Goal: Task Accomplishment & Management: Manage account settings

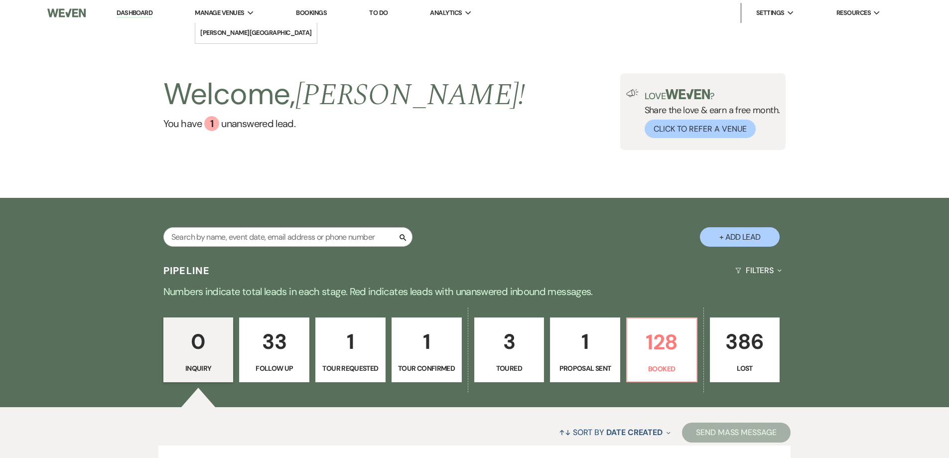
click at [230, 10] on span "Manage Venues" at bounding box center [219, 13] width 49 height 10
click at [231, 29] on li "[PERSON_NAME][GEOGRAPHIC_DATA]" at bounding box center [256, 33] width 112 height 10
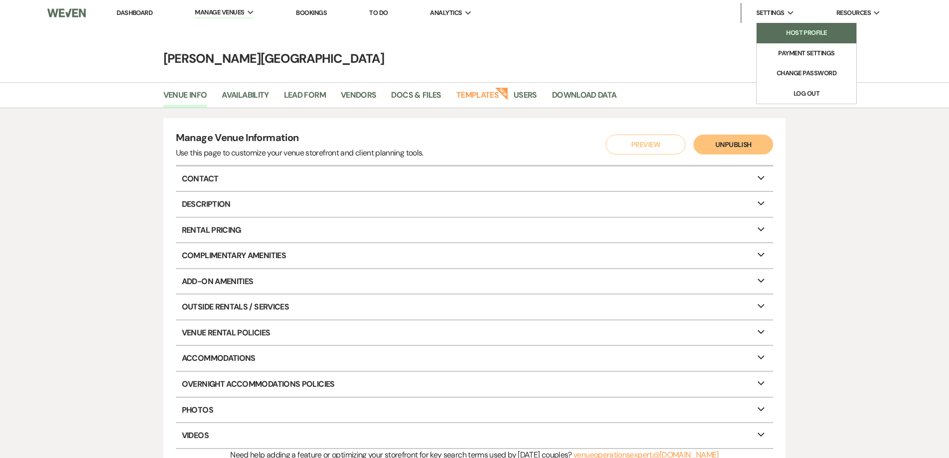
click at [792, 31] on li "Host Profile" at bounding box center [807, 33] width 90 height 10
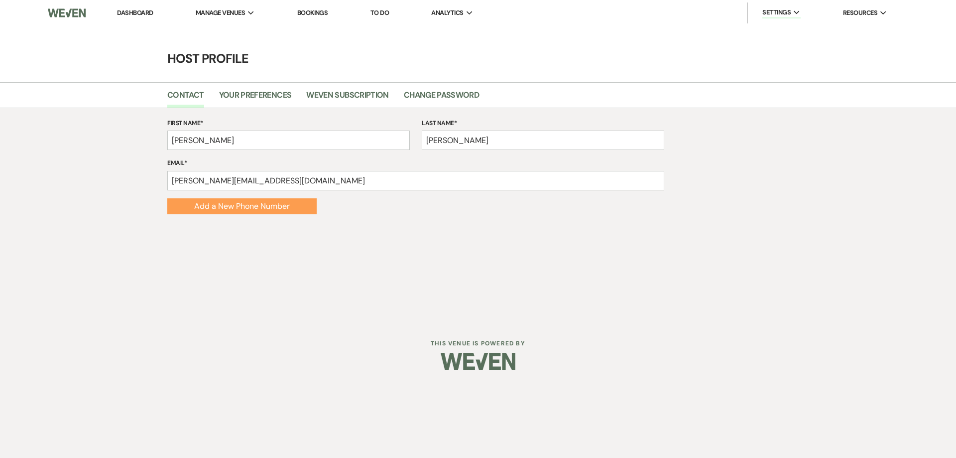
click at [320, 14] on link "Bookings" at bounding box center [312, 12] width 31 height 8
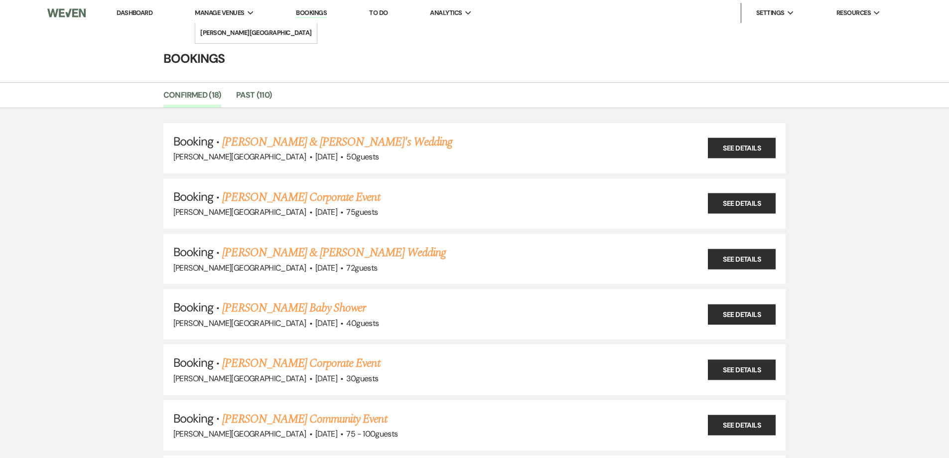
click at [242, 12] on span "Manage Venues" at bounding box center [219, 13] width 49 height 10
click at [240, 31] on li "[PERSON_NAME][GEOGRAPHIC_DATA]" at bounding box center [256, 33] width 112 height 10
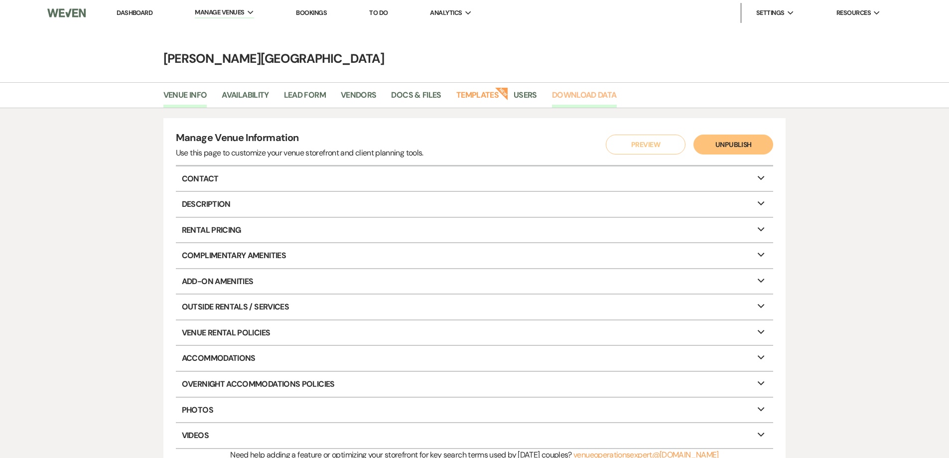
click at [565, 90] on link "Download Data" at bounding box center [584, 98] width 65 height 19
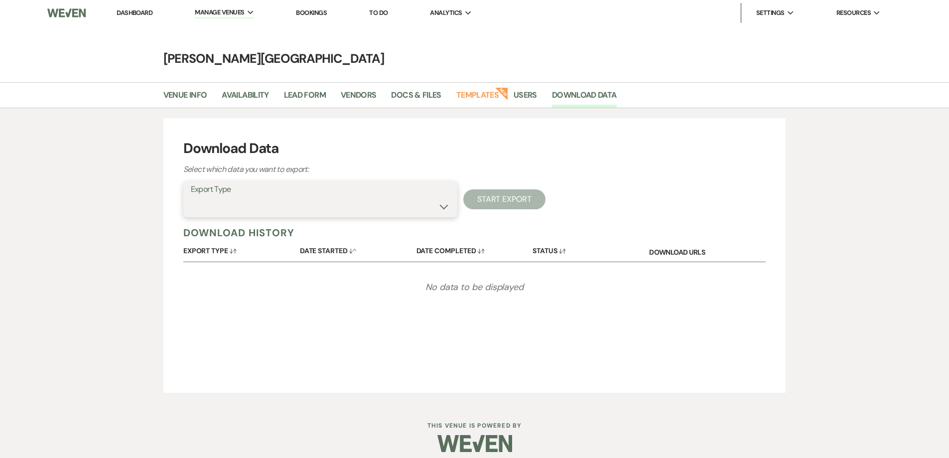
click at [440, 204] on select "Availability Calendar Information Category Templates Contacts Information Event…" at bounding box center [320, 206] width 259 height 19
select select "paymentInfo"
click at [191, 197] on select "Availability Calendar Information Category Templates Contacts Information Event…" at bounding box center [320, 206] width 259 height 19
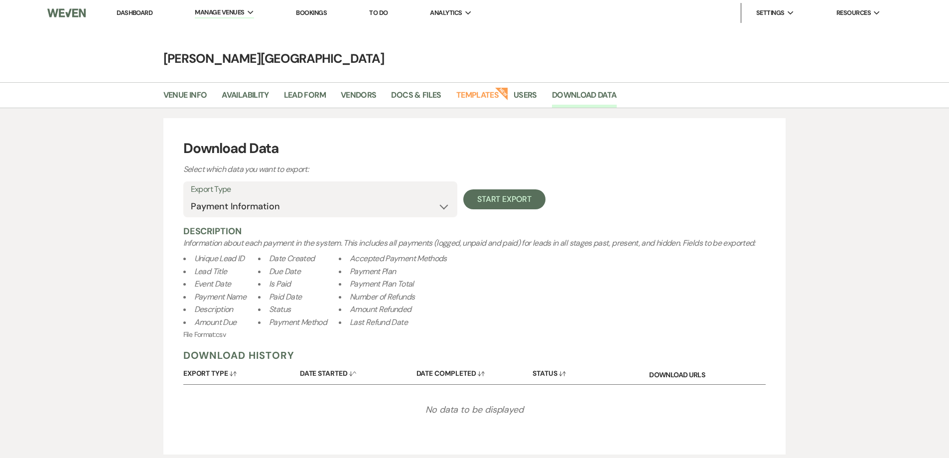
click at [120, 179] on div "Download Data Select which data you want to export: Export Type Availability Ca…" at bounding box center [474, 286] width 717 height 336
click at [143, 14] on link "Dashboard" at bounding box center [135, 12] width 36 height 8
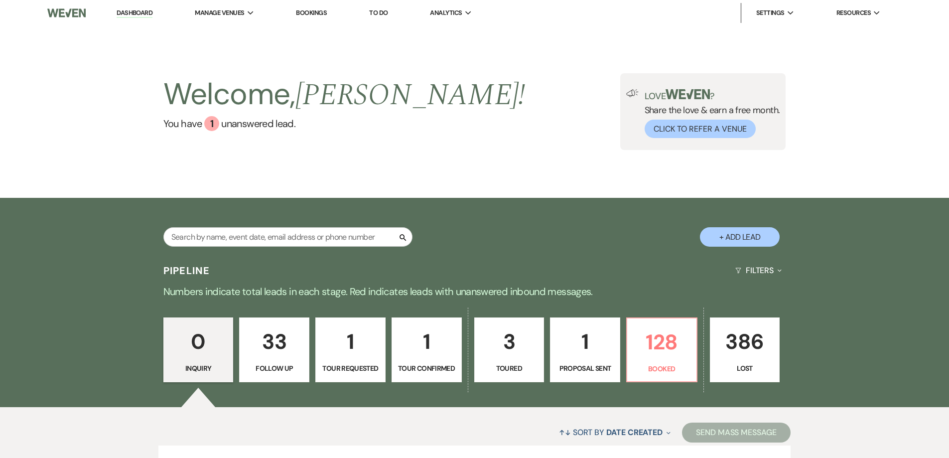
click at [313, 11] on link "Bookings" at bounding box center [311, 12] width 31 height 8
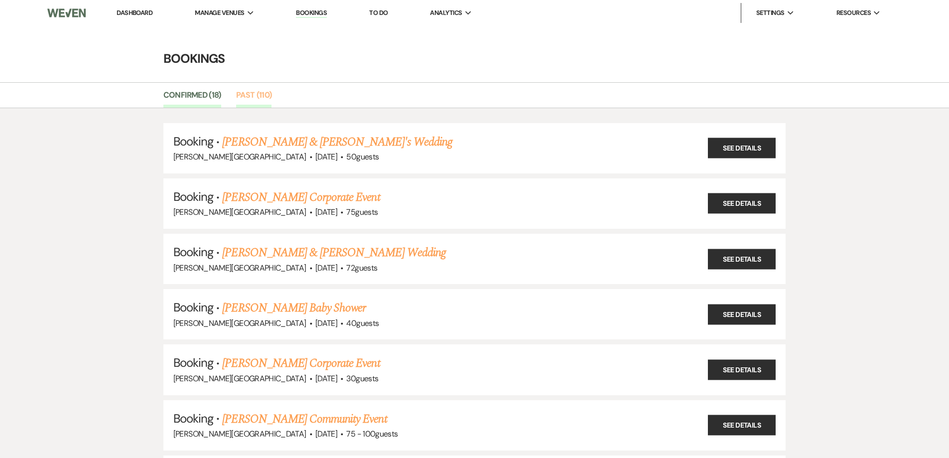
click at [250, 93] on link "Past (110)" at bounding box center [254, 98] width 36 height 19
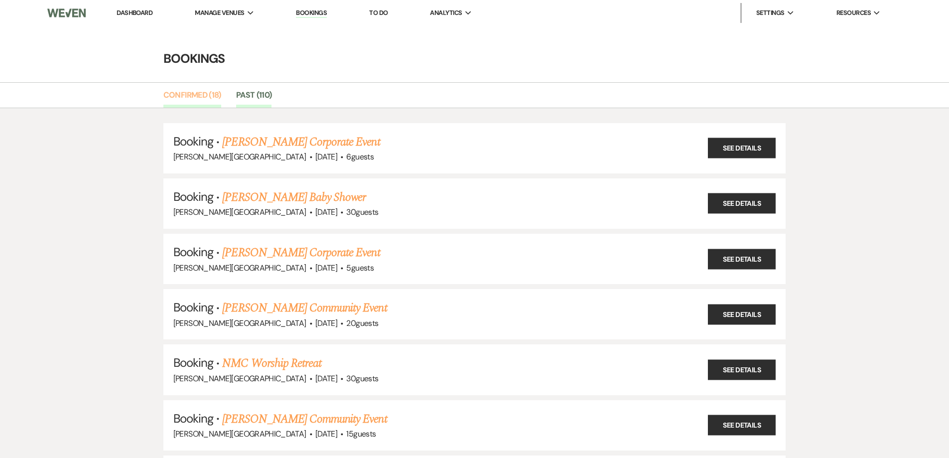
click at [212, 95] on link "Confirmed (18)" at bounding box center [192, 98] width 58 height 19
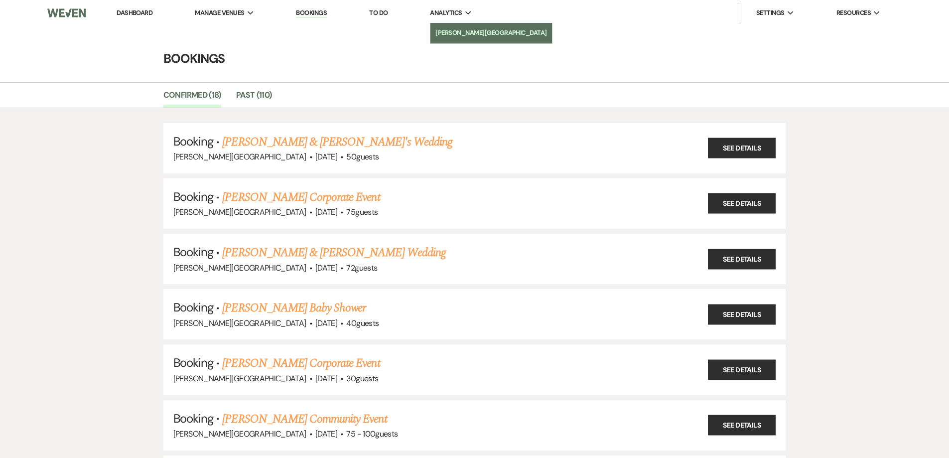
click at [469, 32] on li "[PERSON_NAME][GEOGRAPHIC_DATA]" at bounding box center [491, 33] width 112 height 10
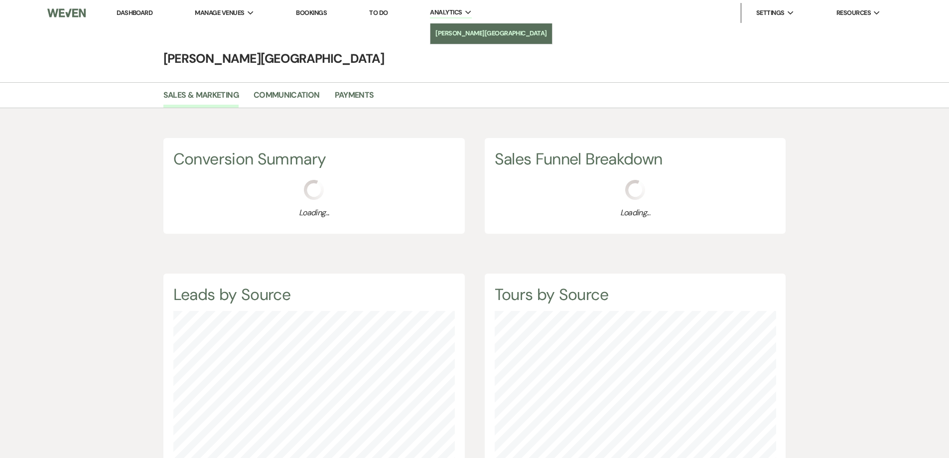
scroll to position [458, 949]
click at [361, 95] on link "Payments" at bounding box center [354, 98] width 39 height 19
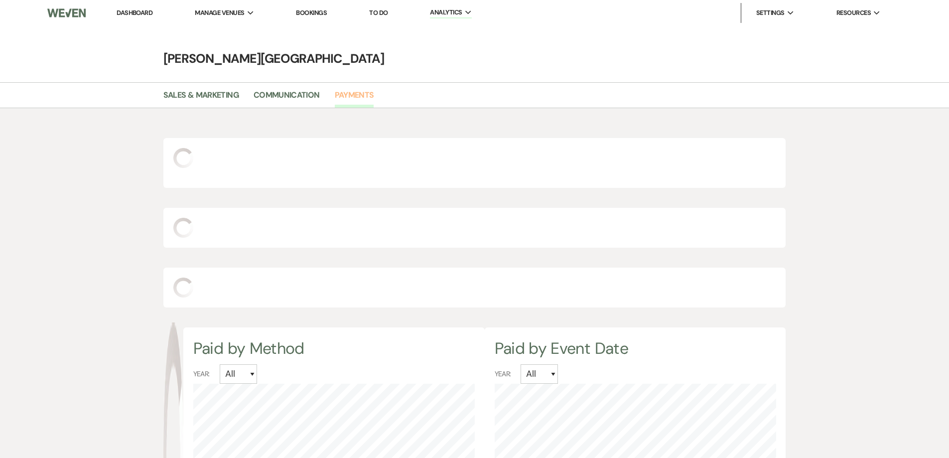
scroll to position [458, 949]
select select "2025"
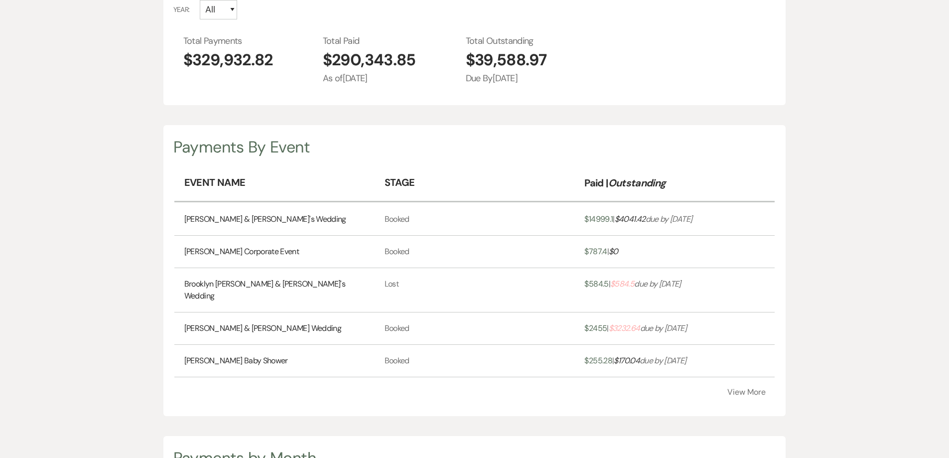
scroll to position [0, 0]
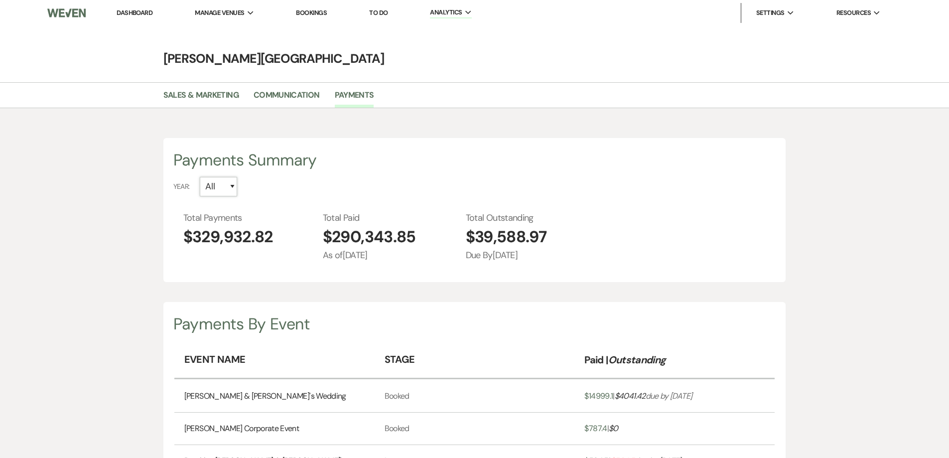
click at [232, 184] on select "All [CREDIT_CARD_NUMBER]" at bounding box center [218, 186] width 37 height 19
select select "2025"
click at [200, 177] on select "All [CREDIT_CARD_NUMBER]" at bounding box center [218, 186] width 37 height 19
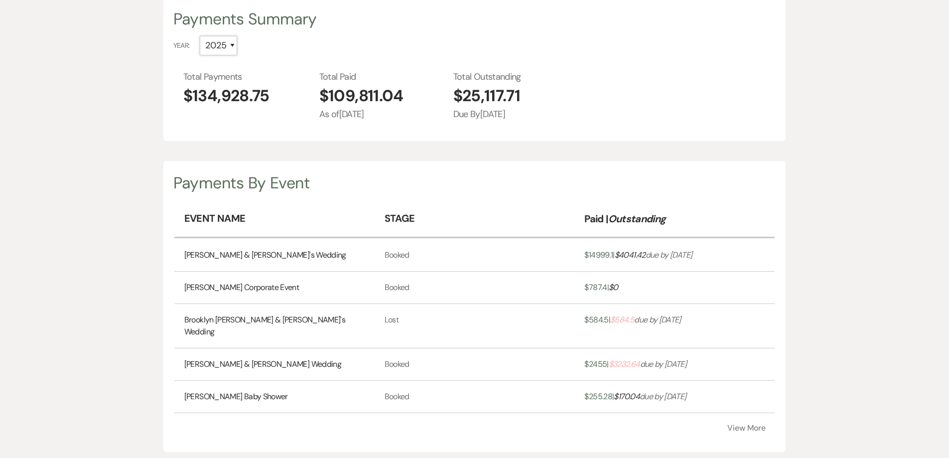
scroll to position [149, 0]
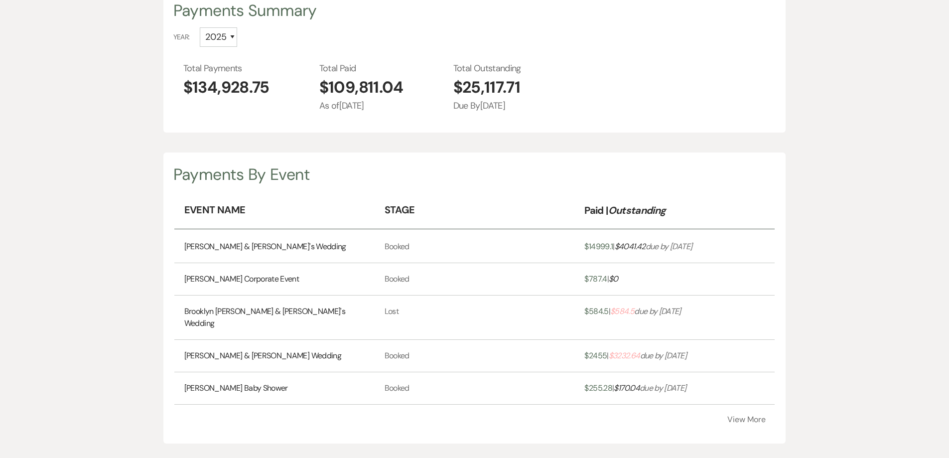
click at [737, 415] on button "View More" at bounding box center [746, 419] width 38 height 8
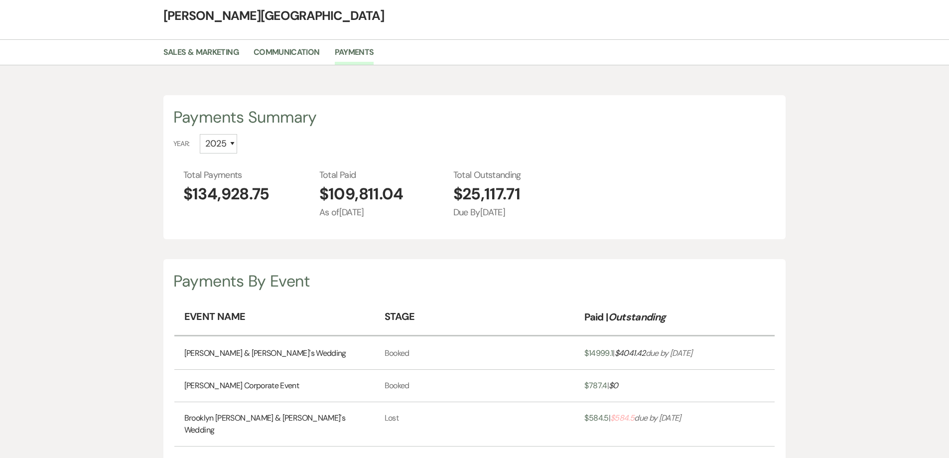
scroll to position [0, 0]
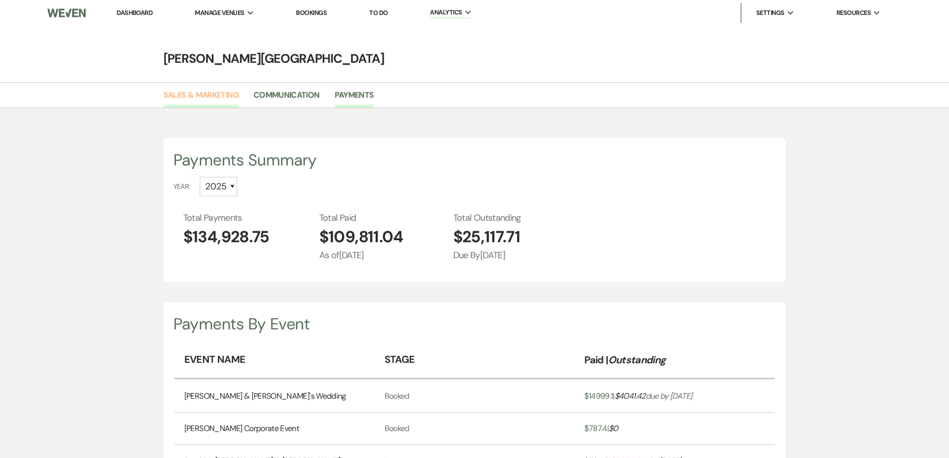
click at [210, 98] on link "Sales & Marketing" at bounding box center [200, 98] width 75 height 19
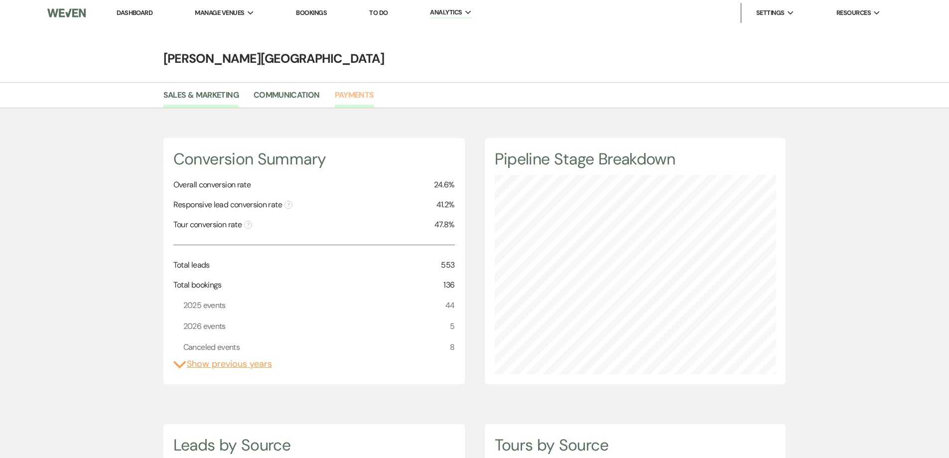
click at [355, 94] on link "Payments" at bounding box center [354, 98] width 39 height 19
select select "2025"
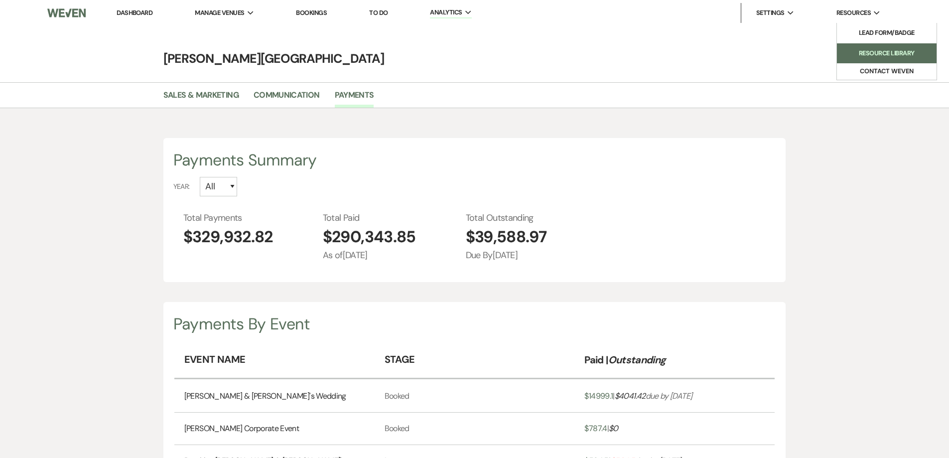
click at [865, 51] on li "Resource Library" at bounding box center [887, 53] width 90 height 10
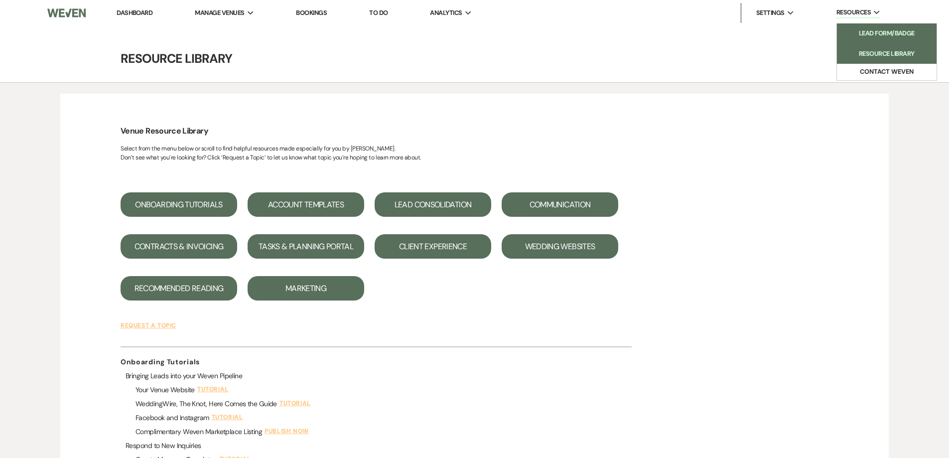
click at [869, 33] on li "Lead Form/Badge" at bounding box center [887, 33] width 90 height 10
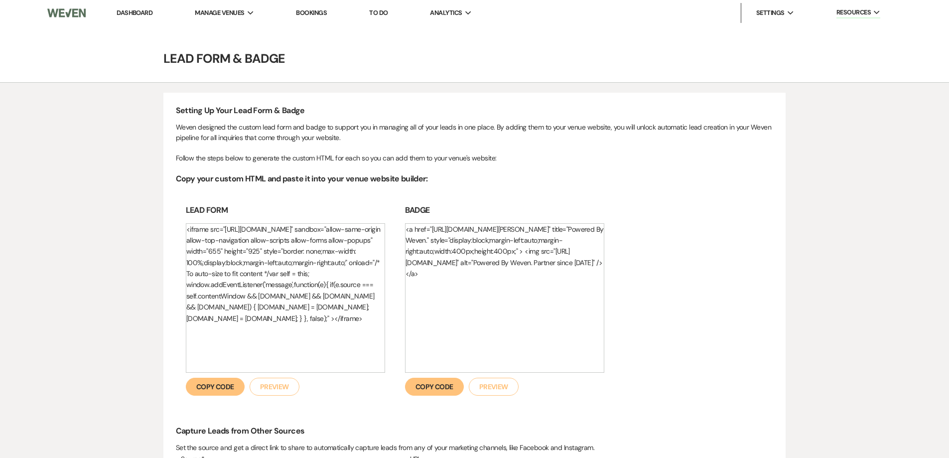
click at [141, 15] on link "Dashboard" at bounding box center [135, 12] width 36 height 8
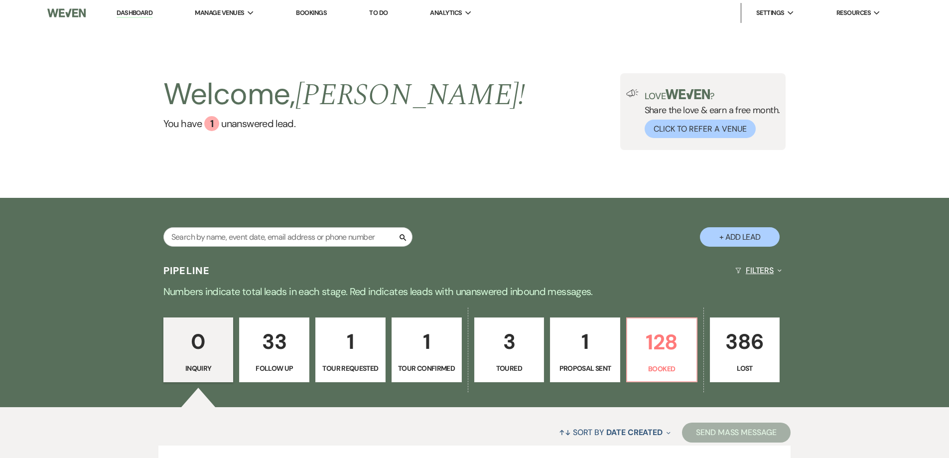
click at [751, 268] on button "Filters Expand" at bounding box center [758, 270] width 54 height 26
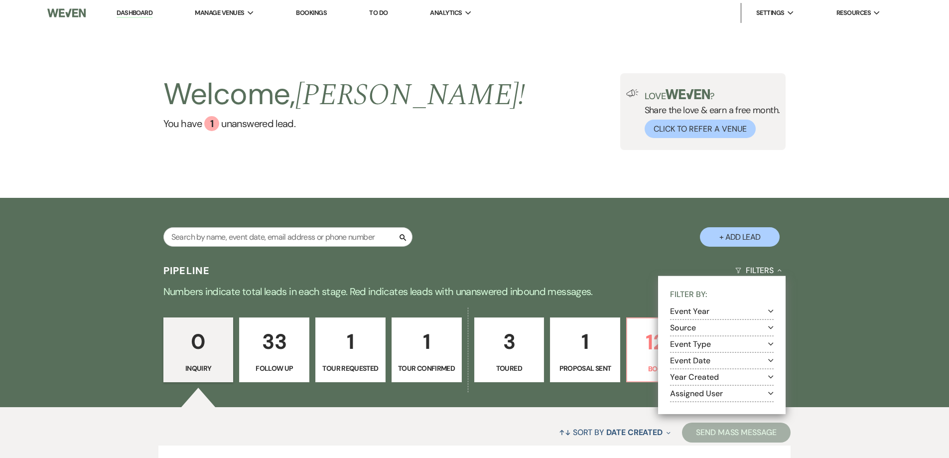
click at [526, 190] on div "Welcome, [PERSON_NAME] ! You have 1 unanswered lead . Love ? Share the love & e…" at bounding box center [474, 112] width 949 height 172
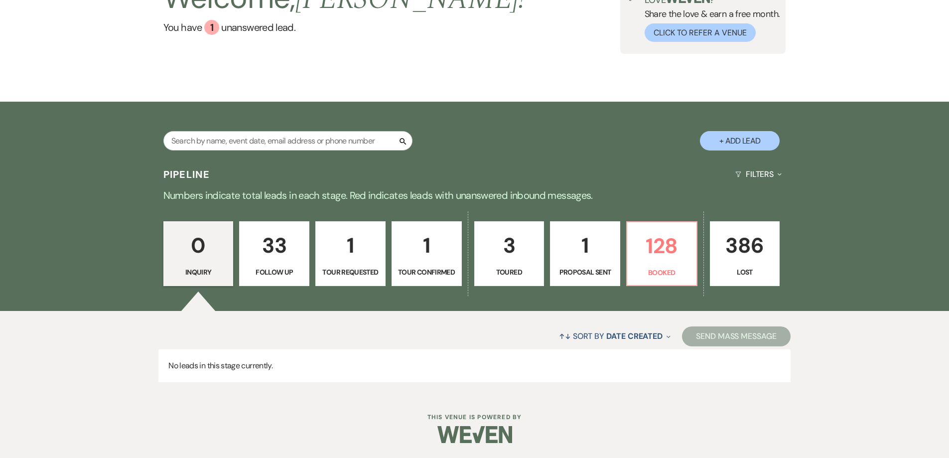
scroll to position [4, 0]
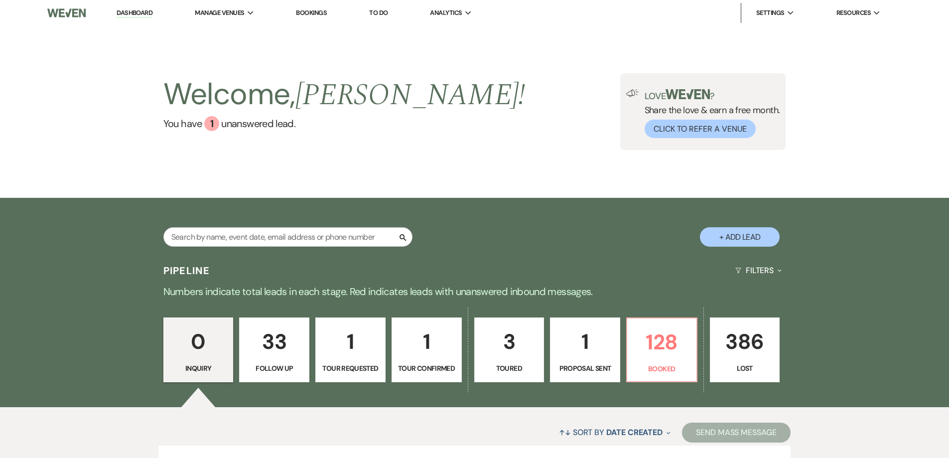
click at [310, 12] on link "Bookings" at bounding box center [311, 12] width 31 height 8
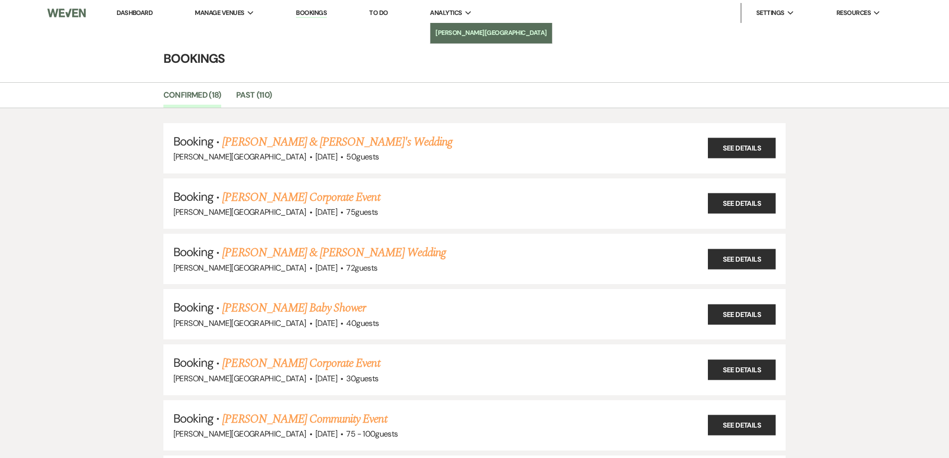
click at [463, 30] on li "[PERSON_NAME][GEOGRAPHIC_DATA]" at bounding box center [491, 33] width 112 height 10
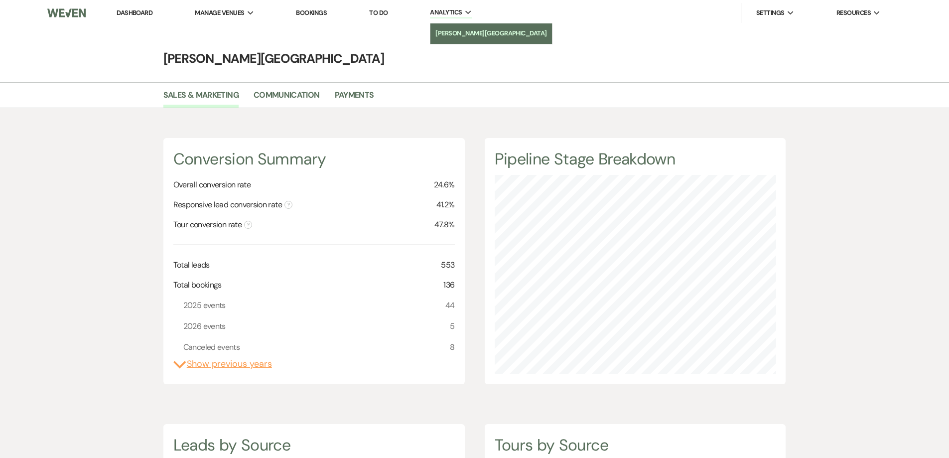
scroll to position [458, 949]
click at [346, 90] on link "Payments" at bounding box center [354, 98] width 39 height 19
select select "2025"
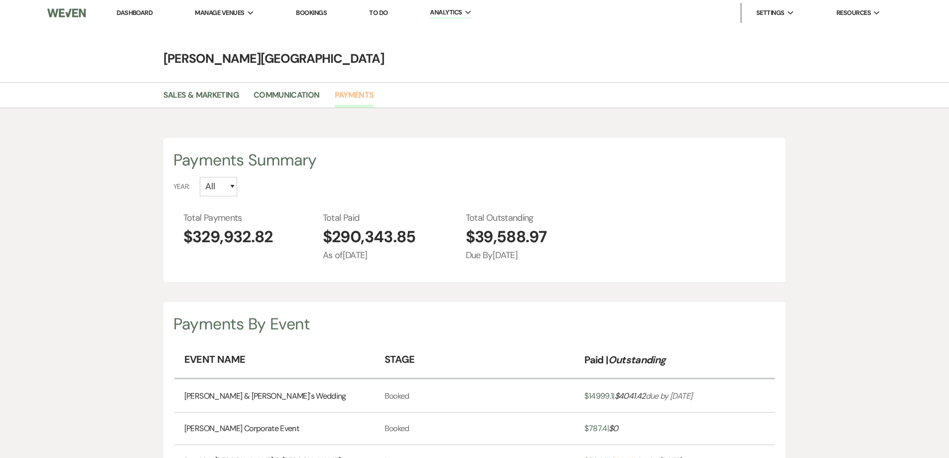
scroll to position [458, 949]
click at [348, 257] on span "As of [DATE]" at bounding box center [369, 255] width 93 height 13
click at [62, 9] on img at bounding box center [66, 12] width 38 height 21
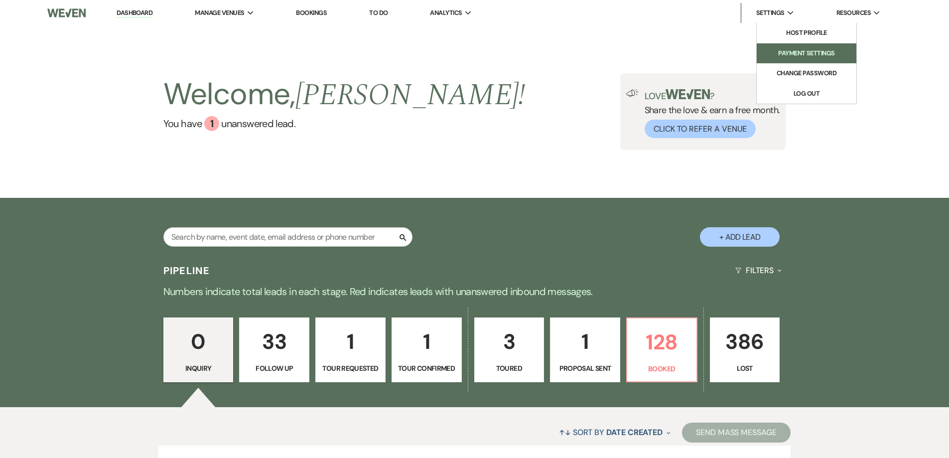
click at [796, 48] on li "Payment Settings" at bounding box center [807, 53] width 90 height 10
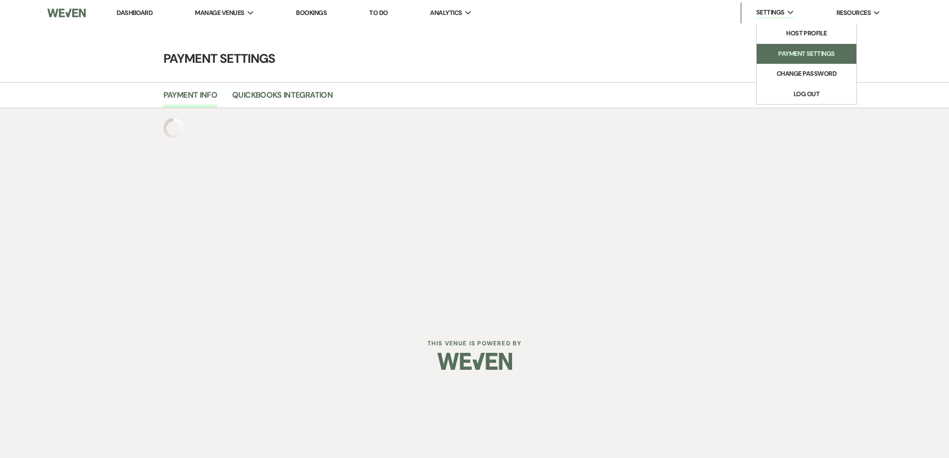
select select "true"
select select "212"
select select "700"
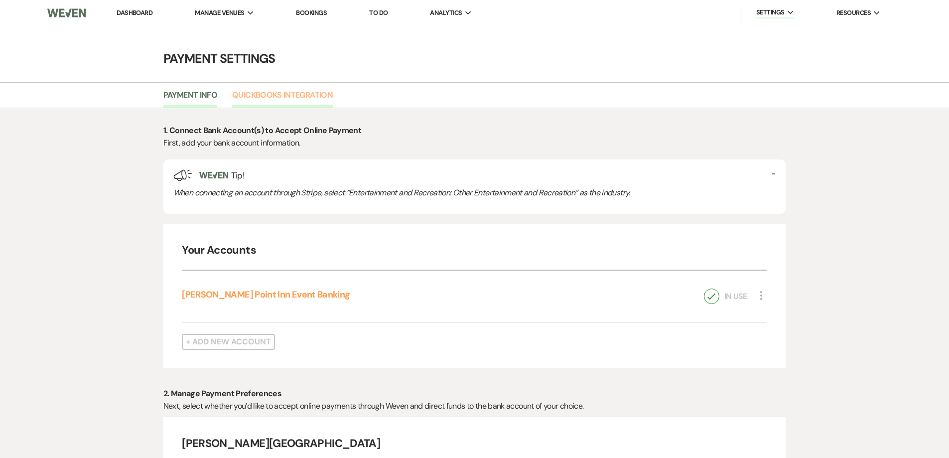
click at [304, 94] on link "Quickbooks Integration" at bounding box center [282, 98] width 101 height 19
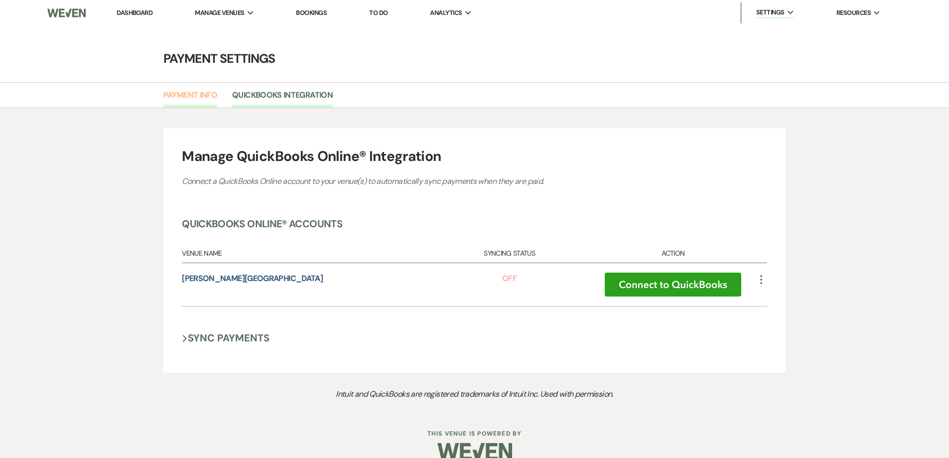
click at [191, 95] on link "Payment Info" at bounding box center [190, 98] width 54 height 19
select select "true"
select select "212"
select select "700"
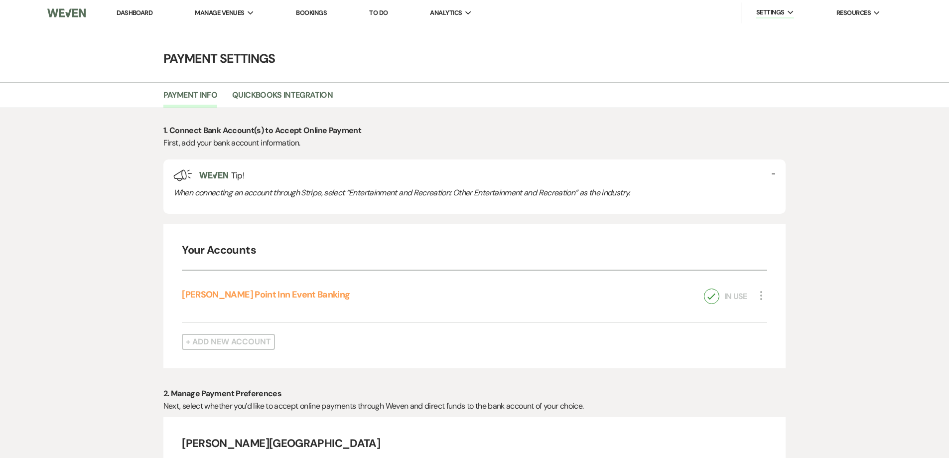
click at [133, 11] on link "Dashboard" at bounding box center [135, 12] width 36 height 8
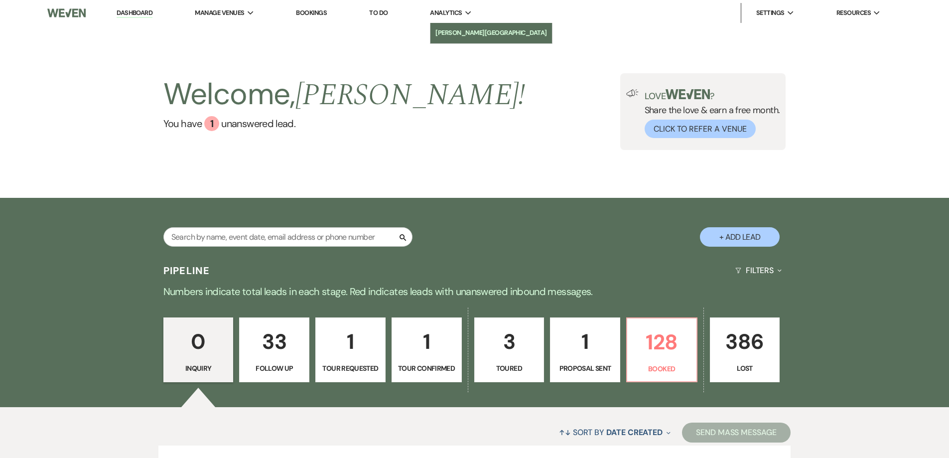
click at [473, 32] on li "[PERSON_NAME][GEOGRAPHIC_DATA]" at bounding box center [491, 33] width 112 height 10
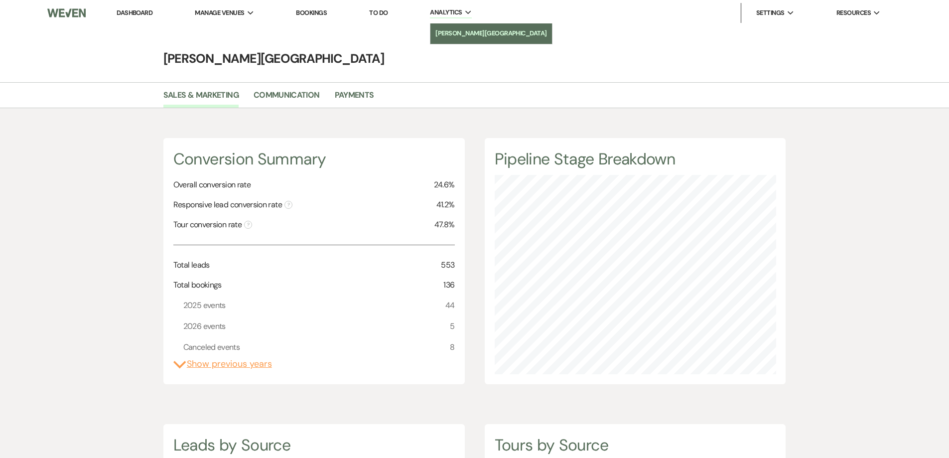
scroll to position [458, 949]
click at [365, 93] on link "Payments" at bounding box center [354, 98] width 39 height 19
select select "2025"
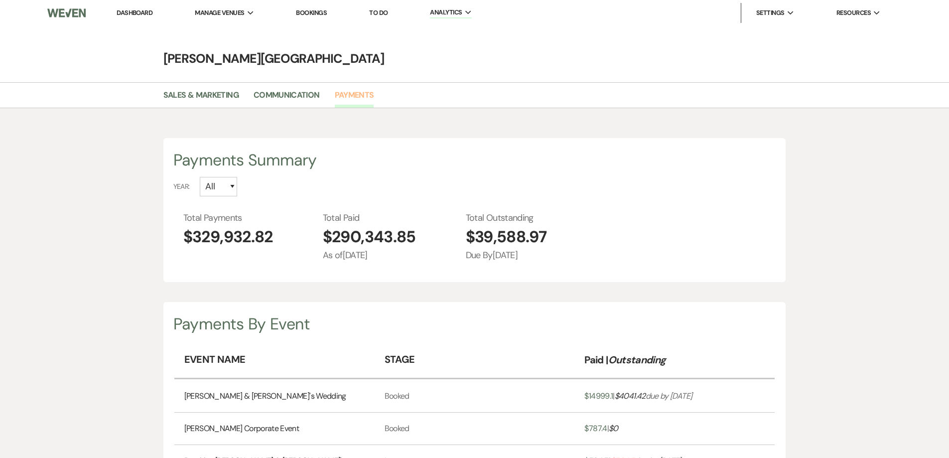
scroll to position [458, 949]
